Goal: Find specific page/section: Find specific page/section

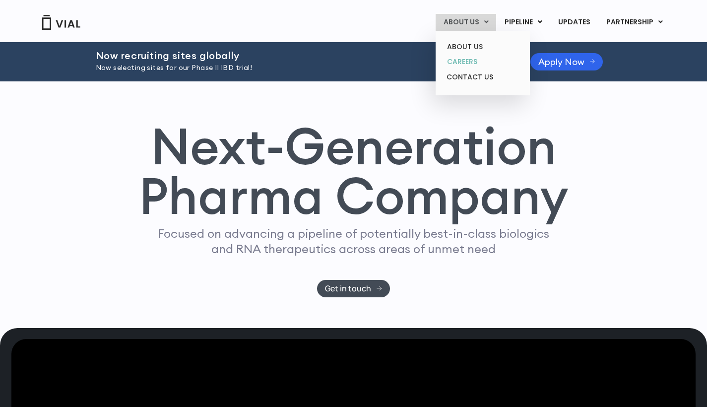
click at [481, 61] on link "CAREERS" at bounding box center [482, 61] width 87 height 15
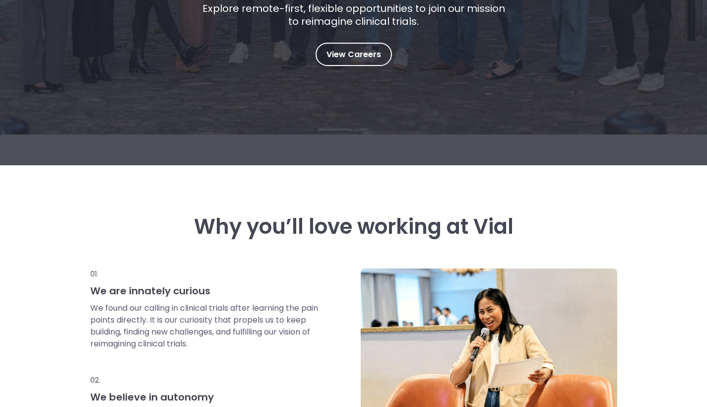
scroll to position [244, 0]
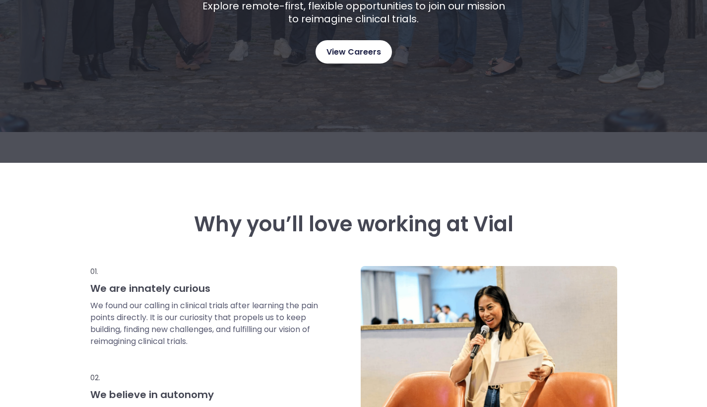
click at [380, 54] on span "View Careers" at bounding box center [353, 52] width 55 height 13
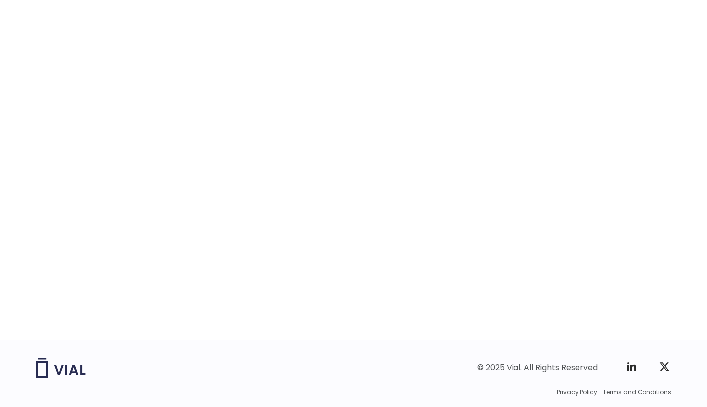
scroll to position [1510, 0]
click at [99, 207] on div "career opportunities Explore our open roles" at bounding box center [353, 125] width 635 height 426
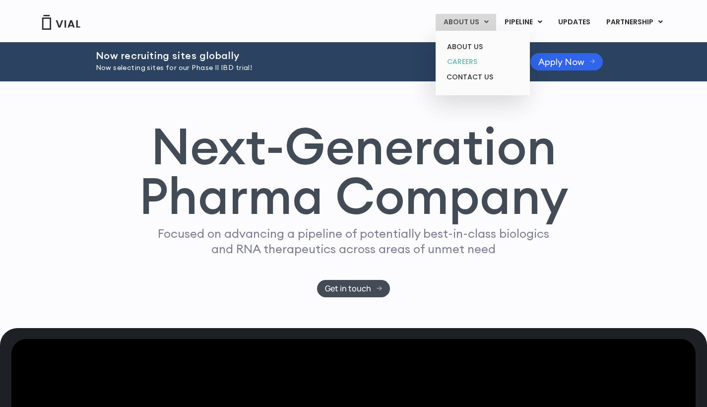
click at [472, 61] on link "CAREERS" at bounding box center [482, 61] width 87 height 15
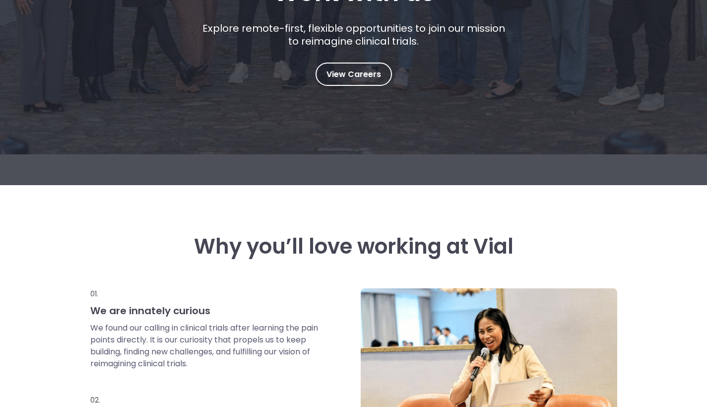
scroll to position [222, 0]
click at [338, 71] on span "View Careers" at bounding box center [353, 73] width 55 height 13
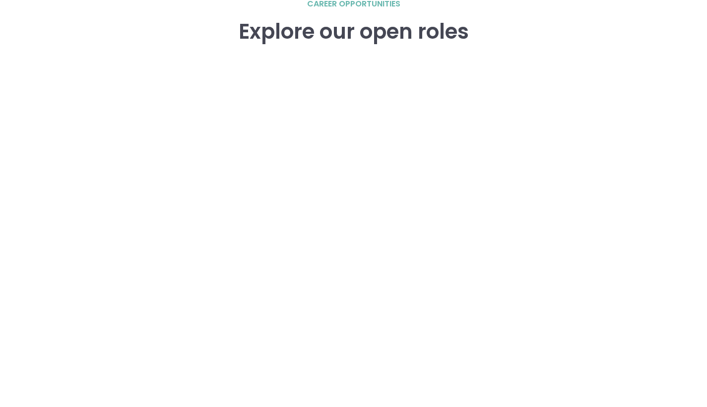
scroll to position [1445, 0]
